Goal: Navigation & Orientation: Understand site structure

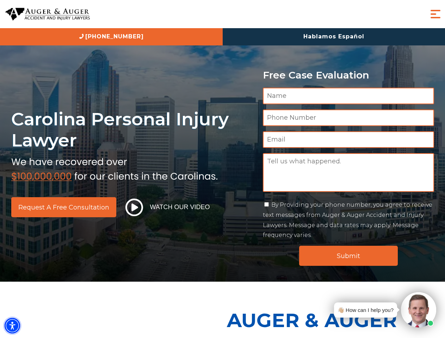
click at [12, 326] on img "Accessibility Menu" at bounding box center [12, 325] width 15 height 15
